Goal: Go to known website: Access a specific website the user already knows

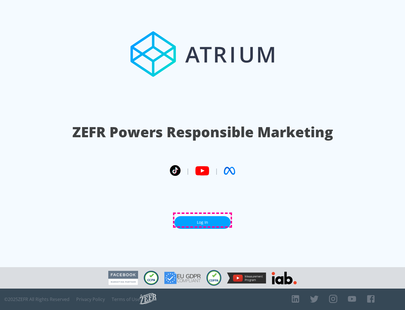
click at [203, 220] on link "Log In" at bounding box center [203, 222] width 56 height 13
